Goal: Check status: Check status

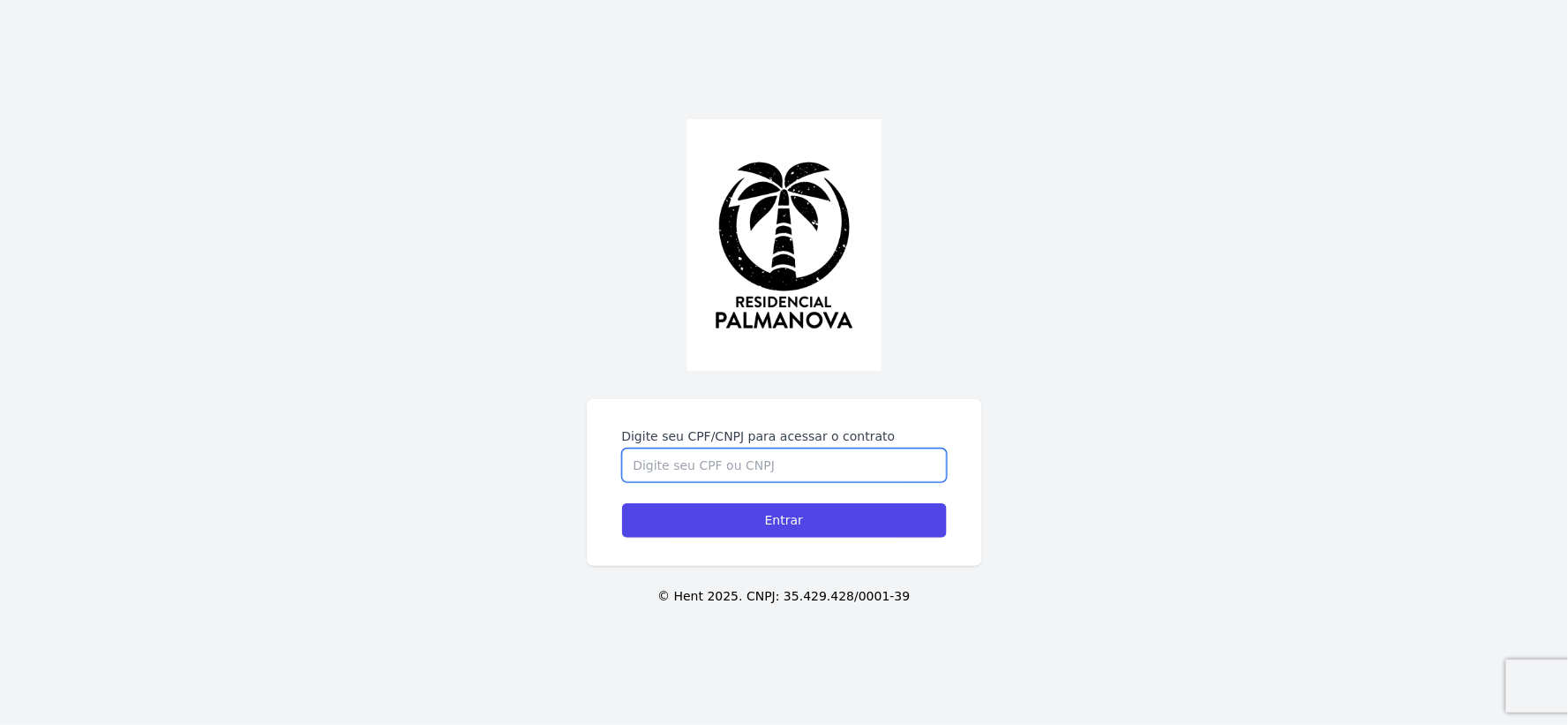
click at [768, 472] on input "Digite seu CPF/CNPJ para acessar o contrato" at bounding box center [784, 465] width 324 height 34
type input "21818214881"
click at [622, 503] on input "Entrar" at bounding box center [784, 520] width 324 height 35
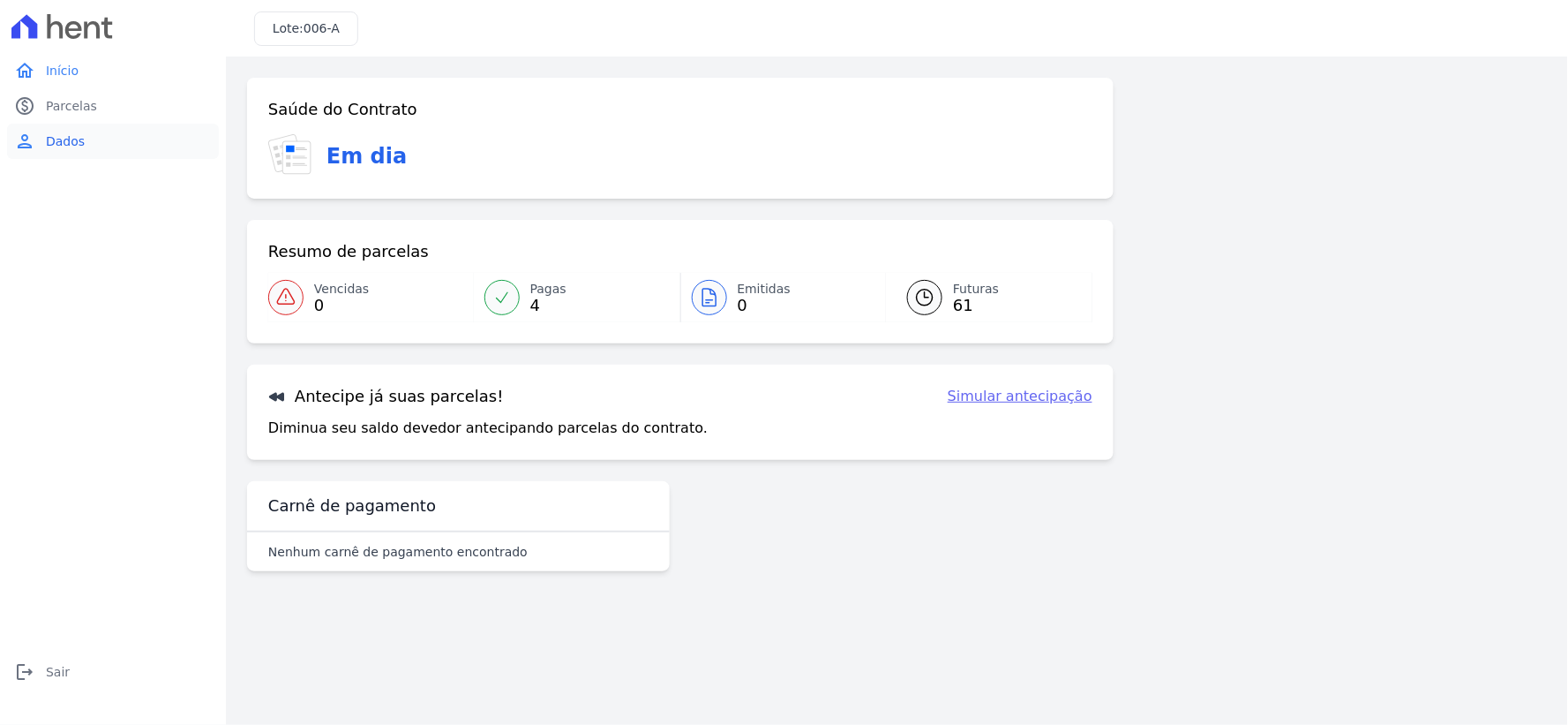
click at [64, 138] on span "Dados" at bounding box center [66, 141] width 39 height 18
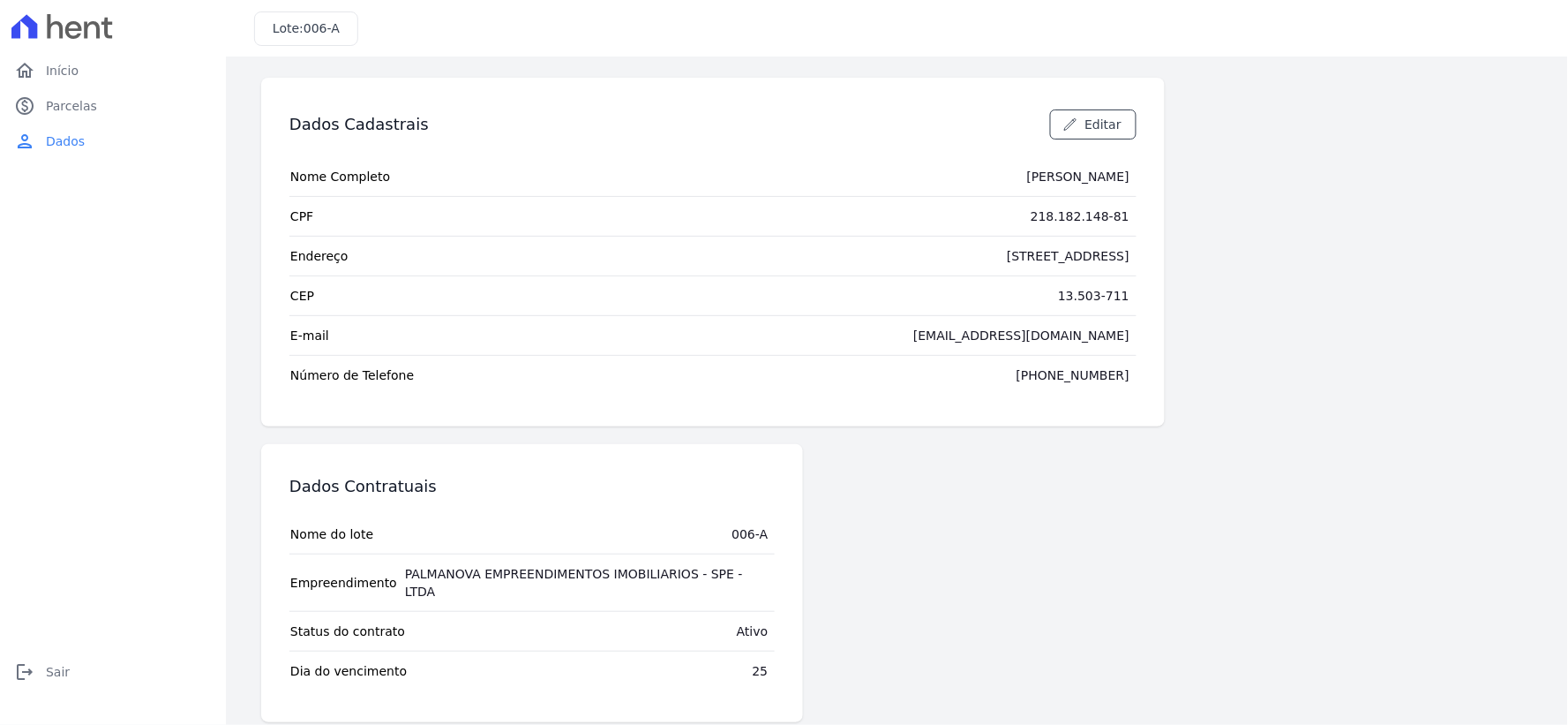
click at [183, 498] on div "home Início home Início paid Parcelas paid Parcelas person Dados person Dados l…" at bounding box center [113, 382] width 212 height 658
click at [46, 64] on span "Início" at bounding box center [62, 71] width 33 height 18
